Goal: Information Seeking & Learning: Learn about a topic

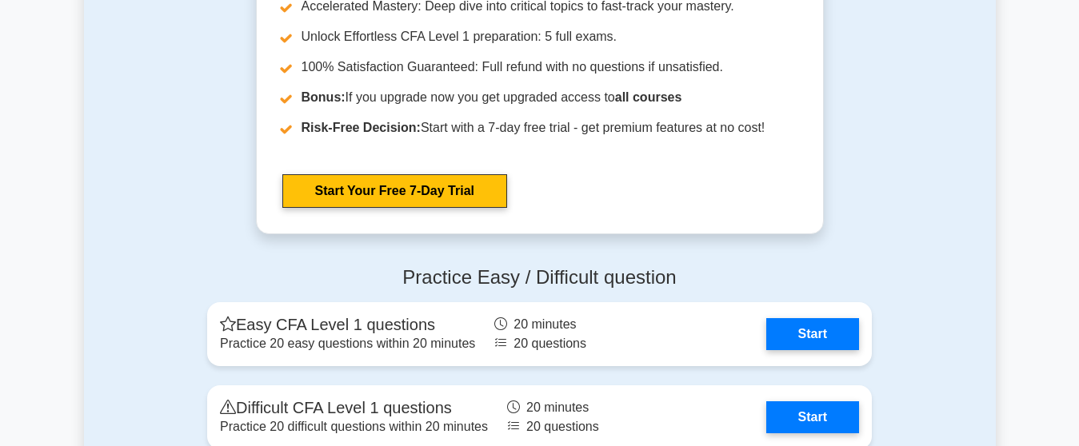
scroll to position [1662, 0]
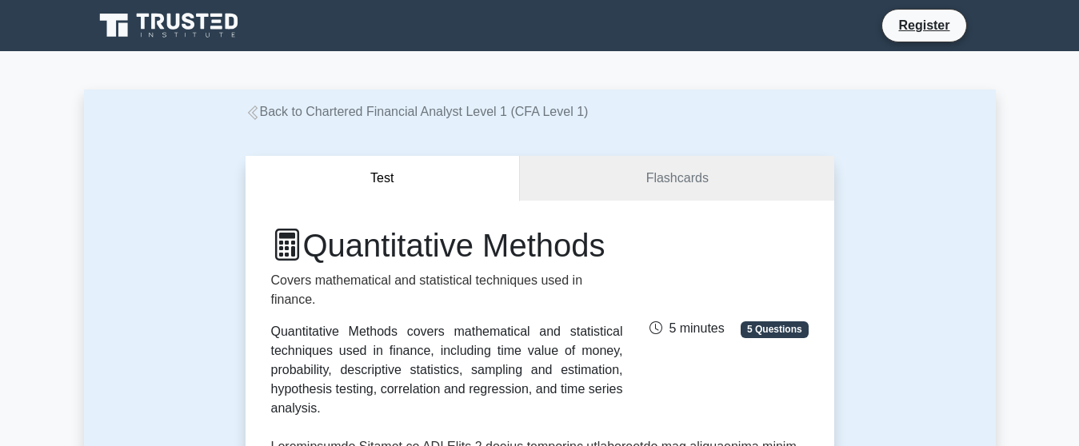
scroll to position [880, 0]
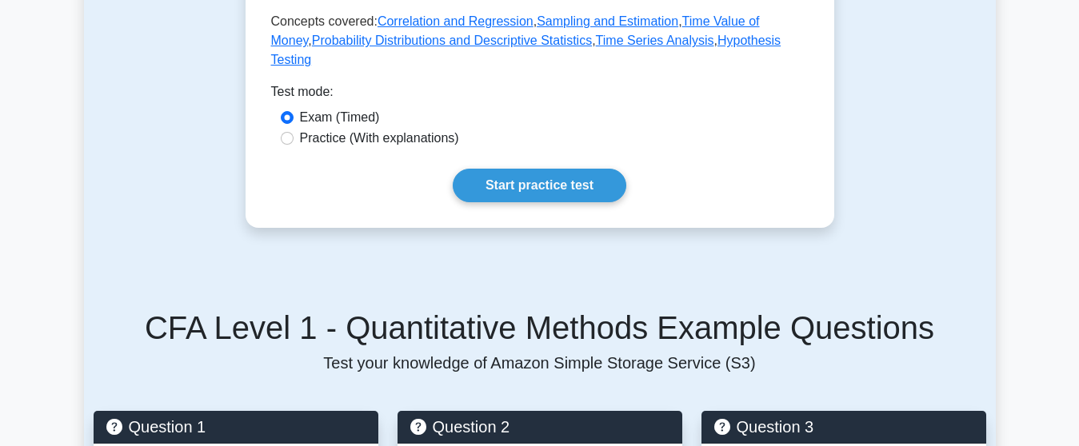
click at [329, 134] on label "Practice (With explanations)" at bounding box center [379, 138] width 159 height 19
click at [293, 134] on input "Practice (With explanations)" at bounding box center [287, 138] width 13 height 13
radio input "true"
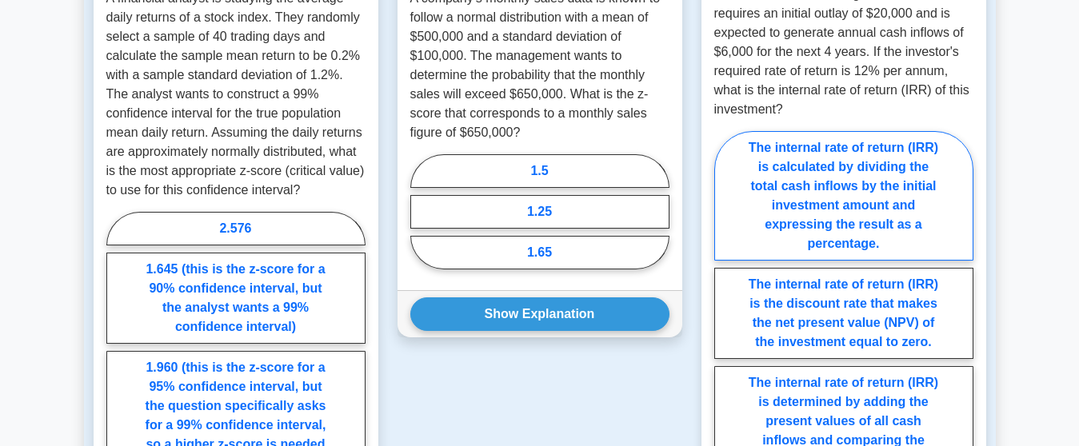
scroll to position [1260, 0]
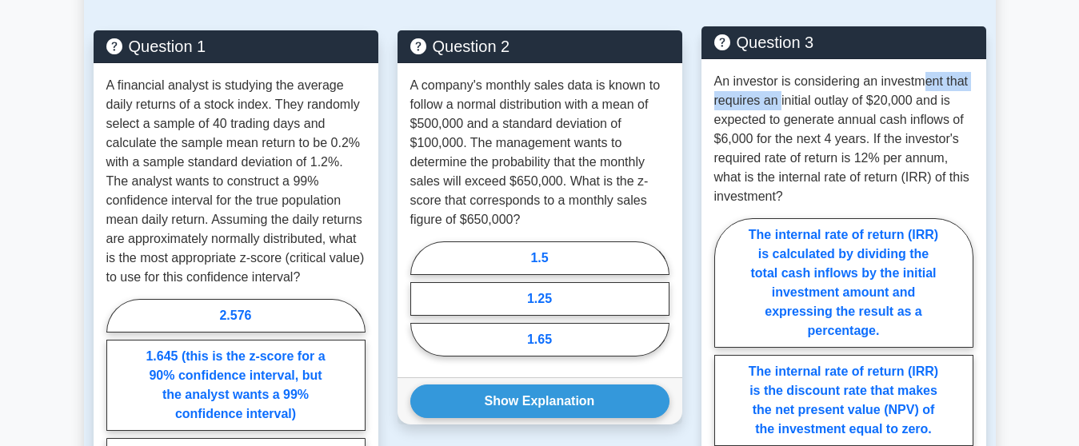
drag, startPoint x: 787, startPoint y: 97, endPoint x: 922, endPoint y: 95, distance: 135.1
click at [926, 91] on p "An investor is considering an investment that requires an initial outlay of $20…" at bounding box center [843, 139] width 259 height 134
click at [814, 121] on p "An investor is considering an investment that requires an initial outlay of $20…" at bounding box center [843, 139] width 259 height 134
drag, startPoint x: 874, startPoint y: 105, endPoint x: 899, endPoint y: 124, distance: 31.3
click at [921, 98] on p "An investor is considering an investment that requires an initial outlay of $20…" at bounding box center [843, 139] width 259 height 134
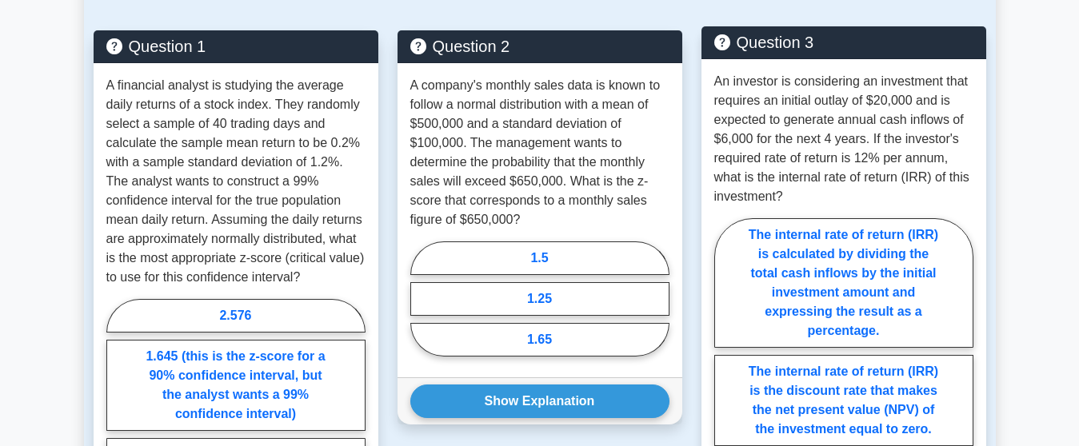
click at [865, 130] on p "An investor is considering an investment that requires an initial outlay of $20…" at bounding box center [843, 139] width 259 height 134
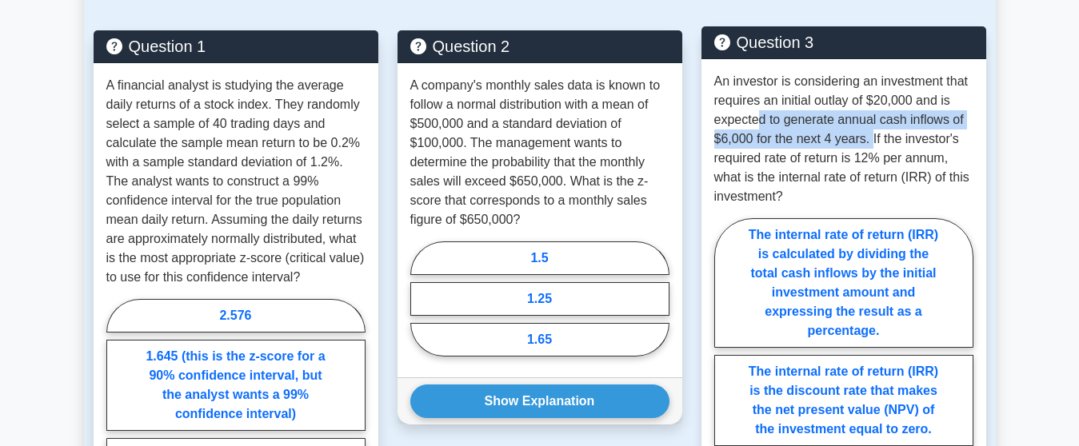
drag, startPoint x: 754, startPoint y: 120, endPoint x: 870, endPoint y: 146, distance: 118.9
click at [870, 146] on p "An investor is considering an investment that requires an initial outlay of $20…" at bounding box center [843, 139] width 259 height 134
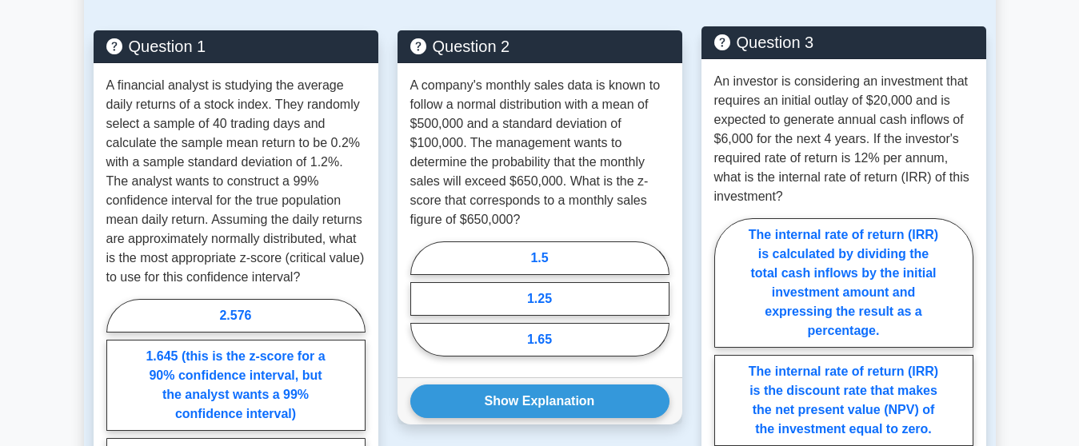
click at [897, 140] on p "An investor is considering an investment that requires an initial outlay of $20…" at bounding box center [843, 139] width 259 height 134
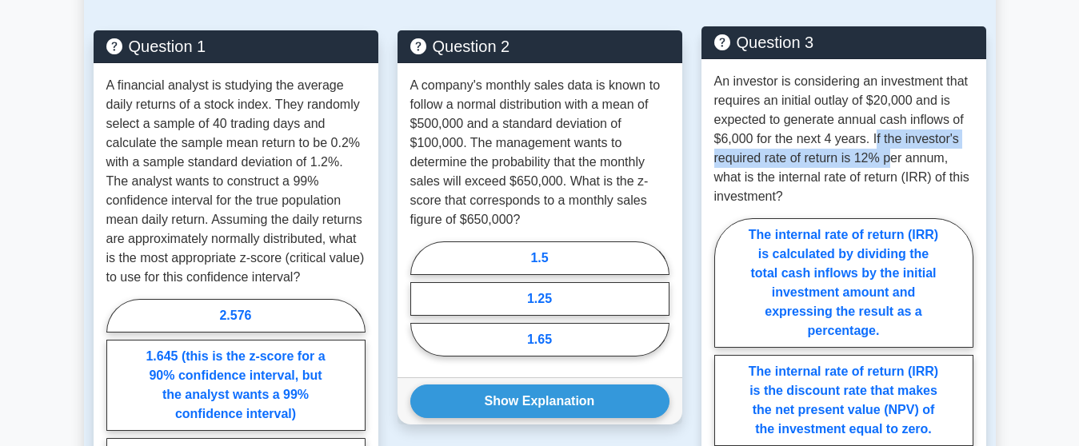
drag, startPoint x: 872, startPoint y: 144, endPoint x: 892, endPoint y: 165, distance: 28.8
click at [892, 165] on p "An investor is considering an investment that requires an initial outlay of $20…" at bounding box center [843, 139] width 259 height 134
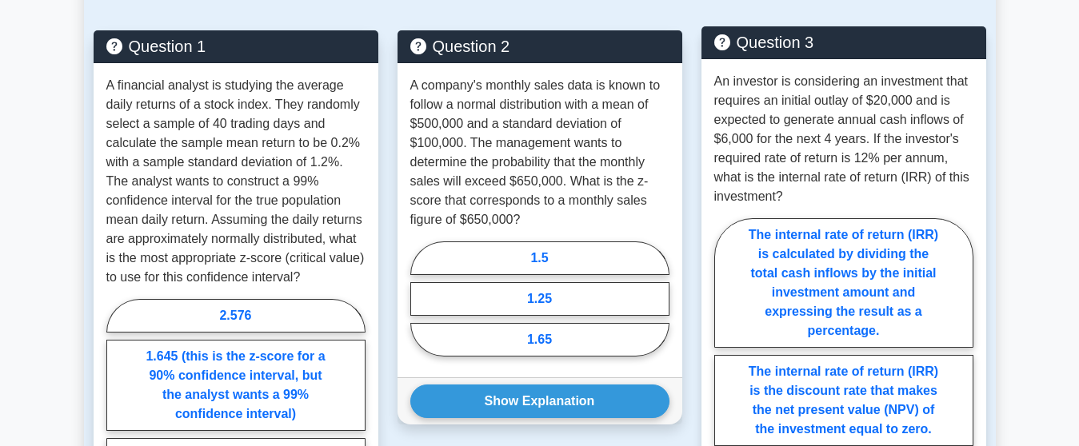
click at [826, 181] on p "An investor is considering an investment that requires an initial outlay of $20…" at bounding box center [843, 139] width 259 height 134
drag, startPoint x: 774, startPoint y: 181, endPoint x: 971, endPoint y: 181, distance: 196.7
click at [971, 181] on p "An investor is considering an investment that requires an initial outlay of $20…" at bounding box center [843, 139] width 259 height 134
click at [922, 178] on p "An investor is considering an investment that requires an initial outlay of $20…" at bounding box center [843, 139] width 259 height 134
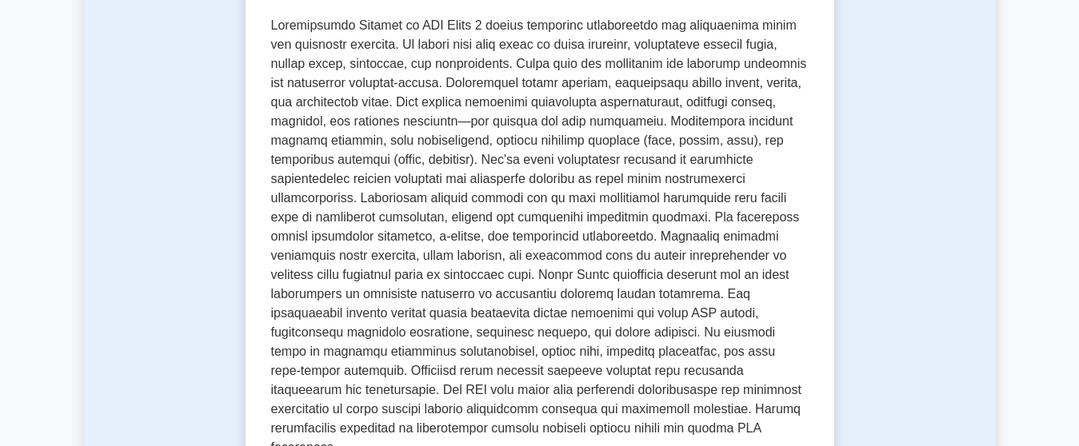
scroll to position [141, 0]
